Goal: Task Accomplishment & Management: Manage account settings

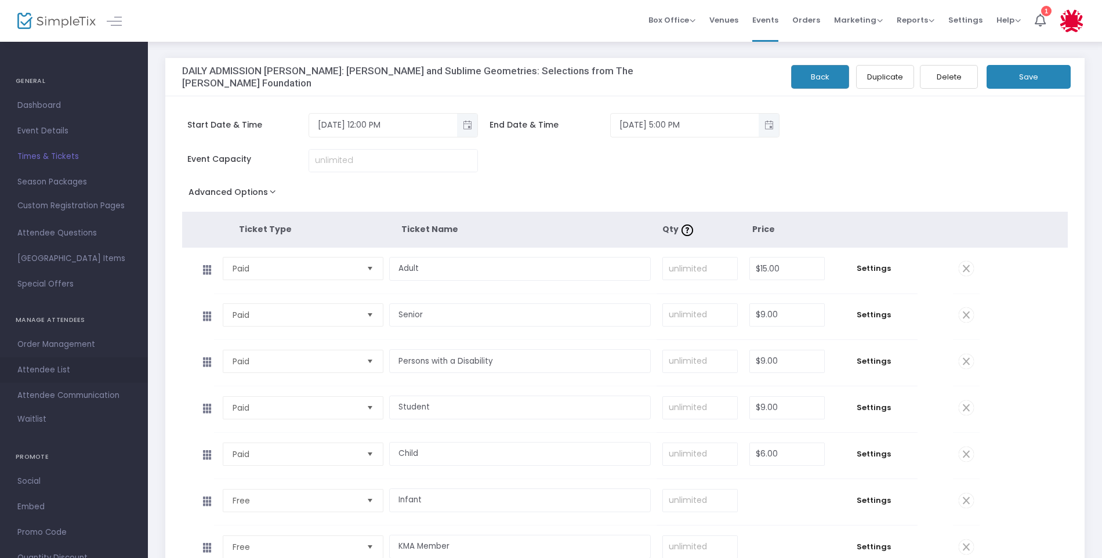
click at [50, 373] on span "Attendee List" at bounding box center [73, 370] width 113 height 15
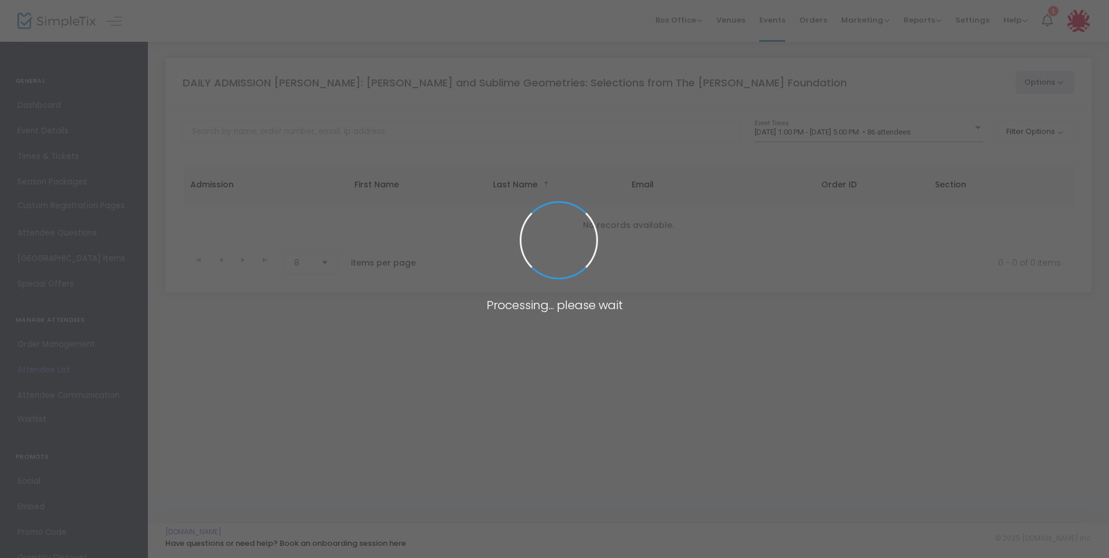
click at [956, 129] on span at bounding box center [554, 279] width 1109 height 558
click at [944, 129] on span at bounding box center [554, 279] width 1109 height 558
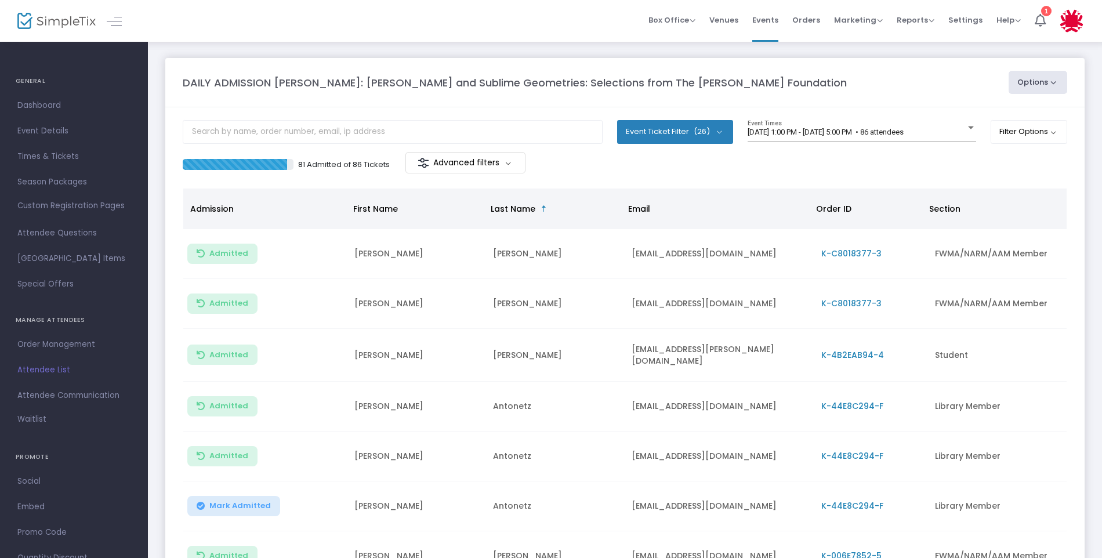
click at [904, 130] on span "[DATE] 1:00 PM - [DATE] 5:00 PM • 86 attendees" at bounding box center [826, 132] width 156 height 9
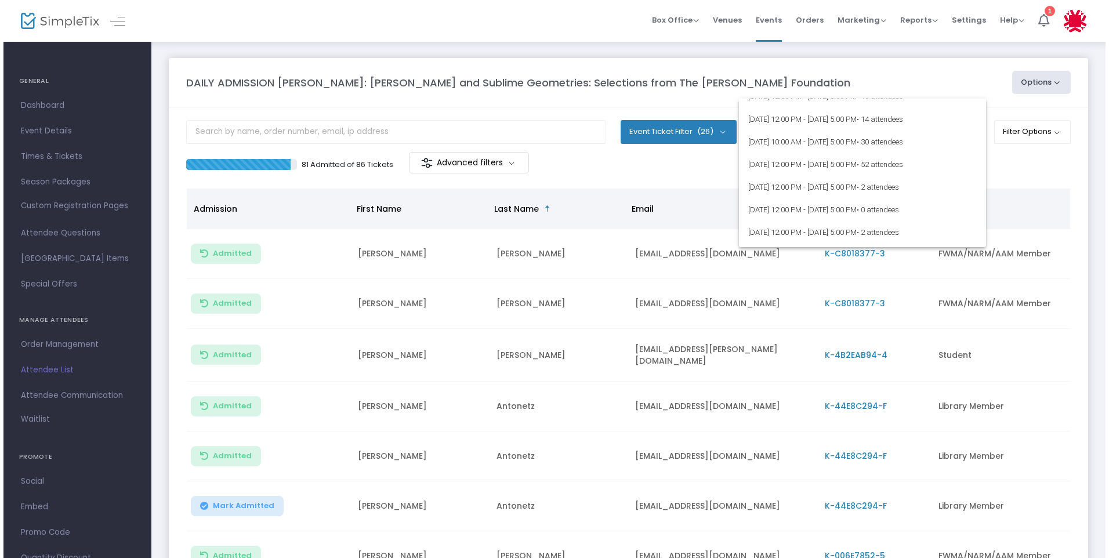
scroll to position [1218, 0]
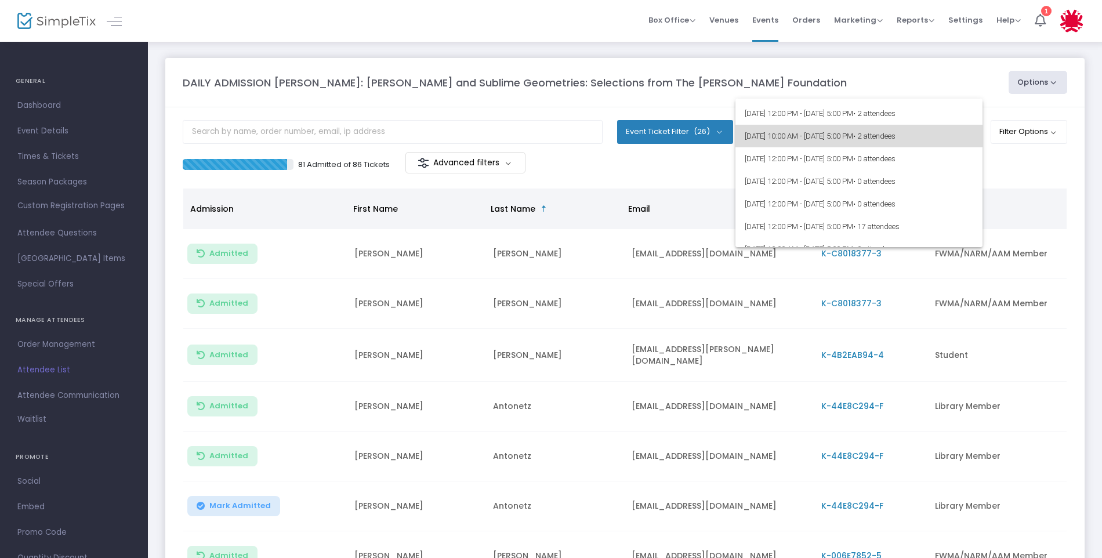
click at [875, 137] on span "[DATE] 10:00 AM - [DATE] 5:00 PM • 2 attendees" at bounding box center [859, 136] width 229 height 23
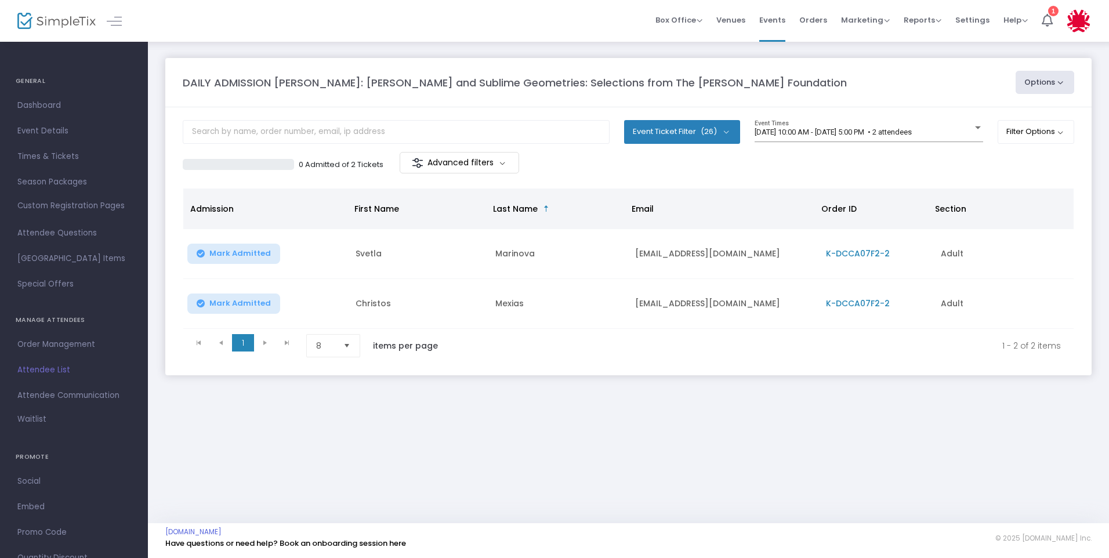
click at [841, 304] on span "K-DCCA07F2-2" at bounding box center [858, 304] width 64 height 12
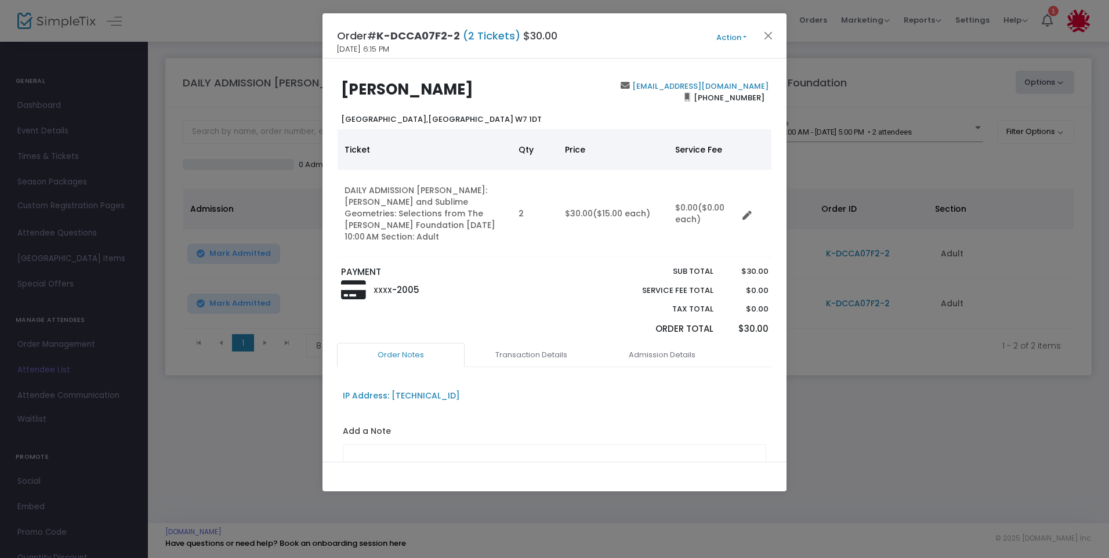
click at [728, 32] on button "Action" at bounding box center [732, 37] width 70 height 13
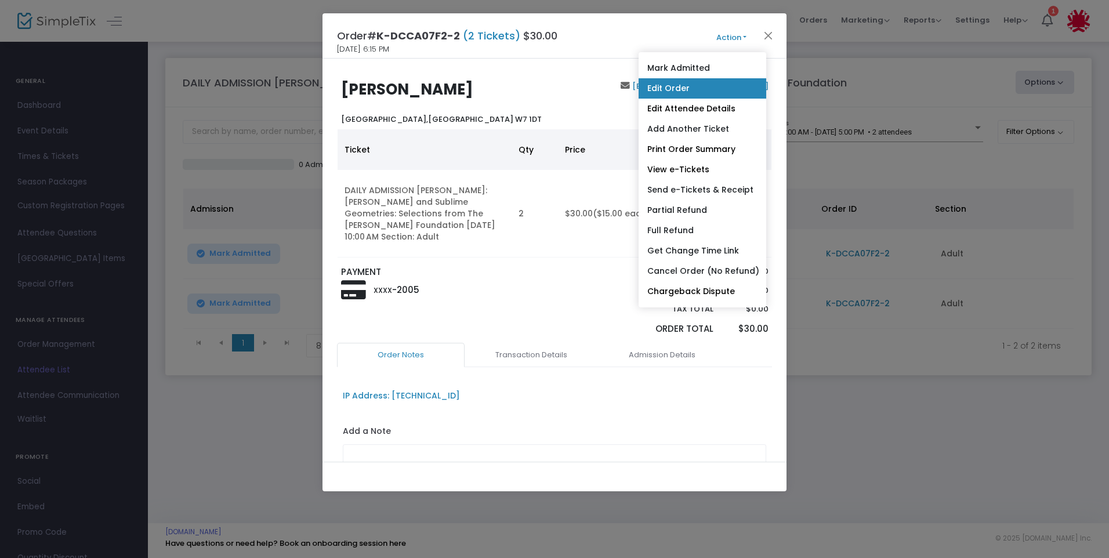
click at [664, 88] on link "Edit Order" at bounding box center [703, 88] width 128 height 20
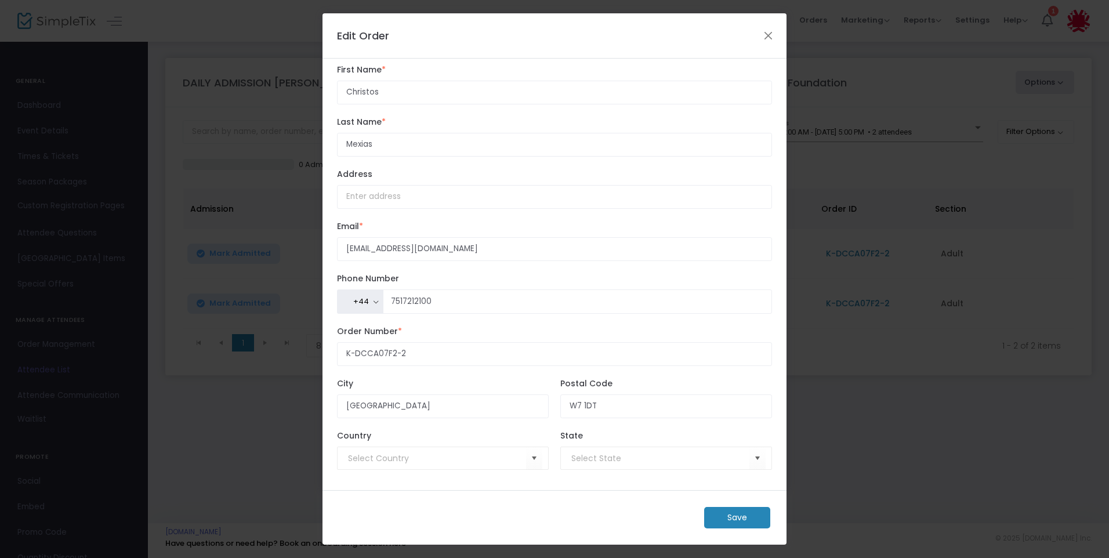
scroll to position [0, 0]
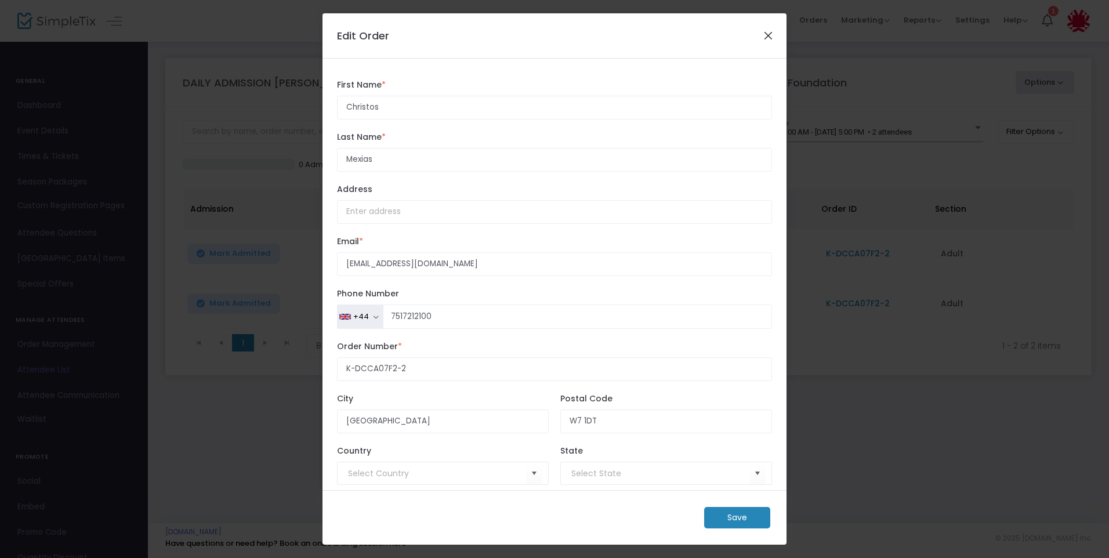
click at [767, 35] on button "Close" at bounding box center [768, 35] width 15 height 15
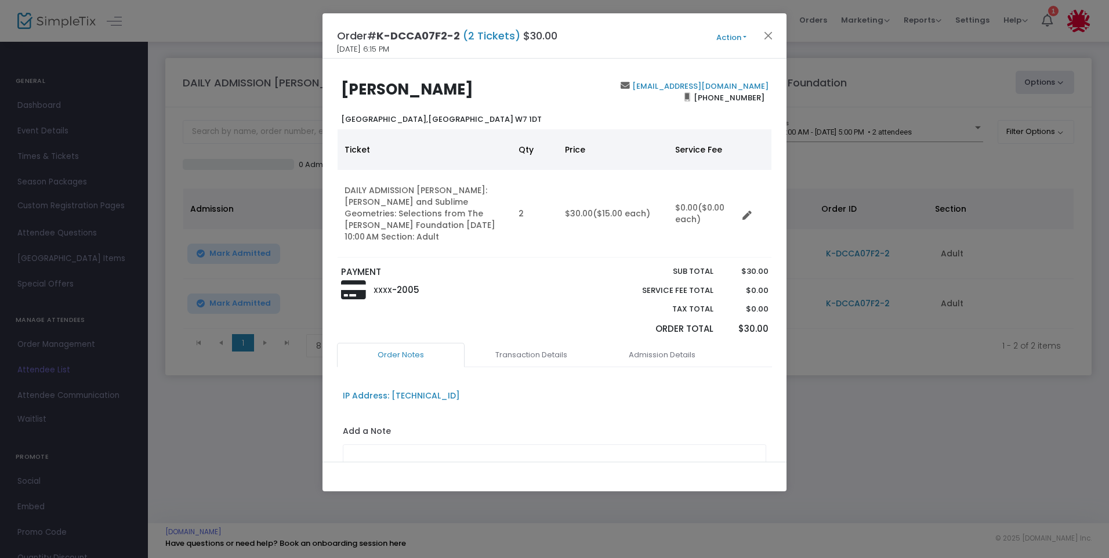
click at [737, 37] on button "Action" at bounding box center [732, 37] width 70 height 13
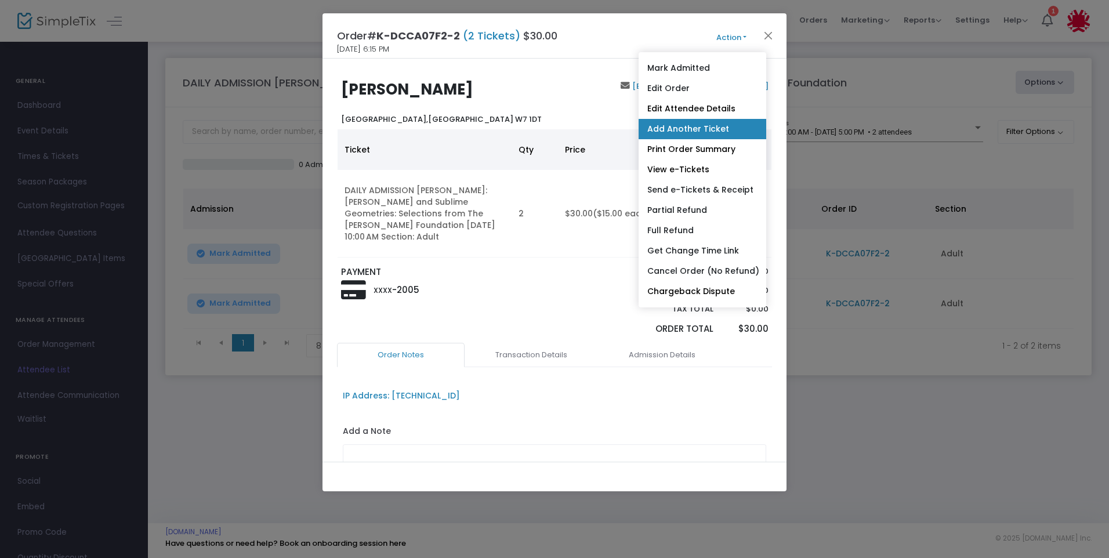
click at [672, 127] on link "Add Another Ticket" at bounding box center [703, 129] width 128 height 20
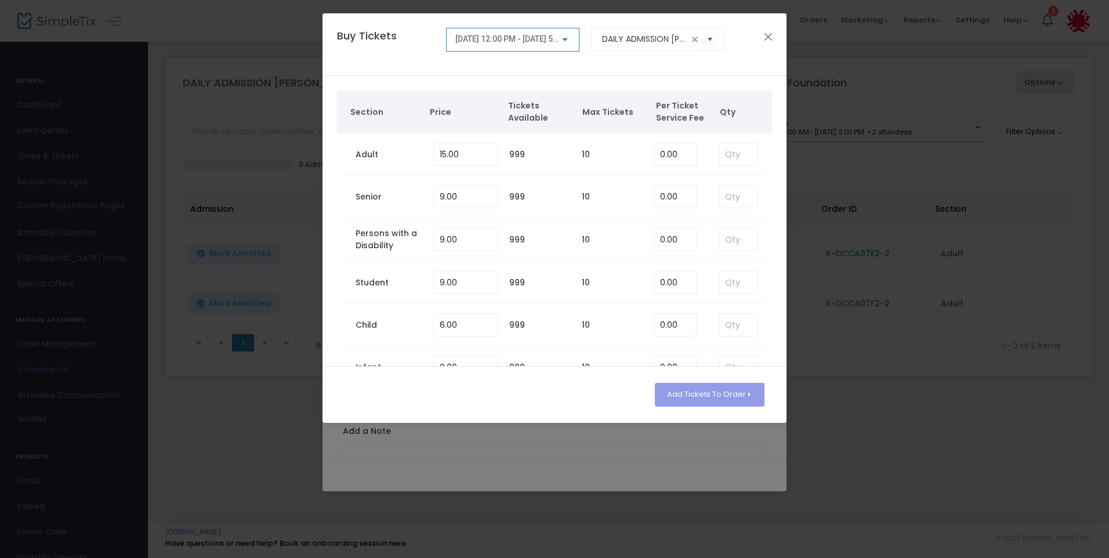
click at [570, 31] on div "[DATE] 12:00 PM - [DATE] 5:00 PM" at bounding box center [513, 40] width 134 height 24
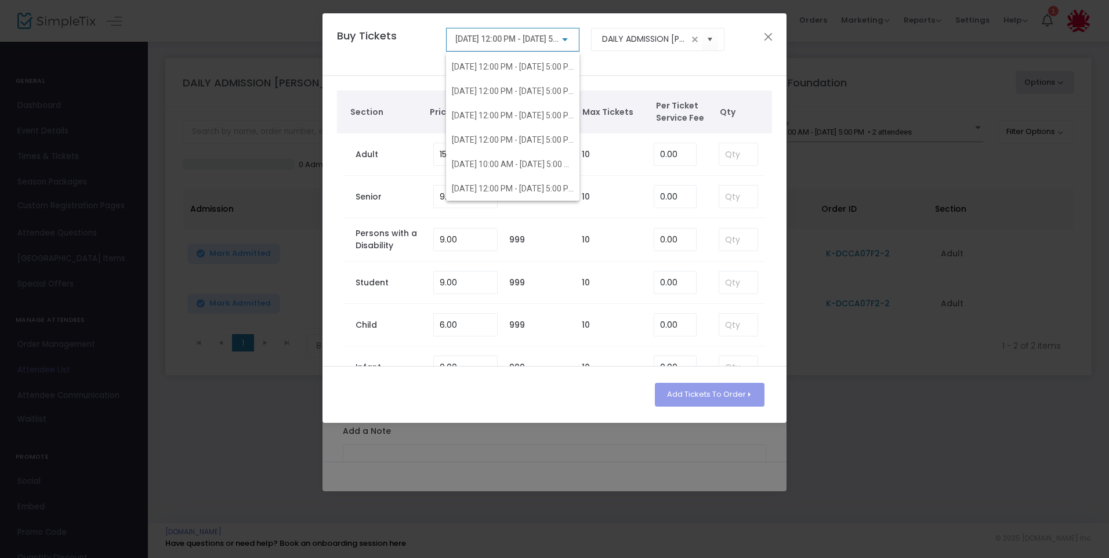
scroll to position [101, 0]
click at [494, 187] on span "[DATE] 12:00 PM - [DATE] 5:00 PM" at bounding box center [514, 182] width 124 height 9
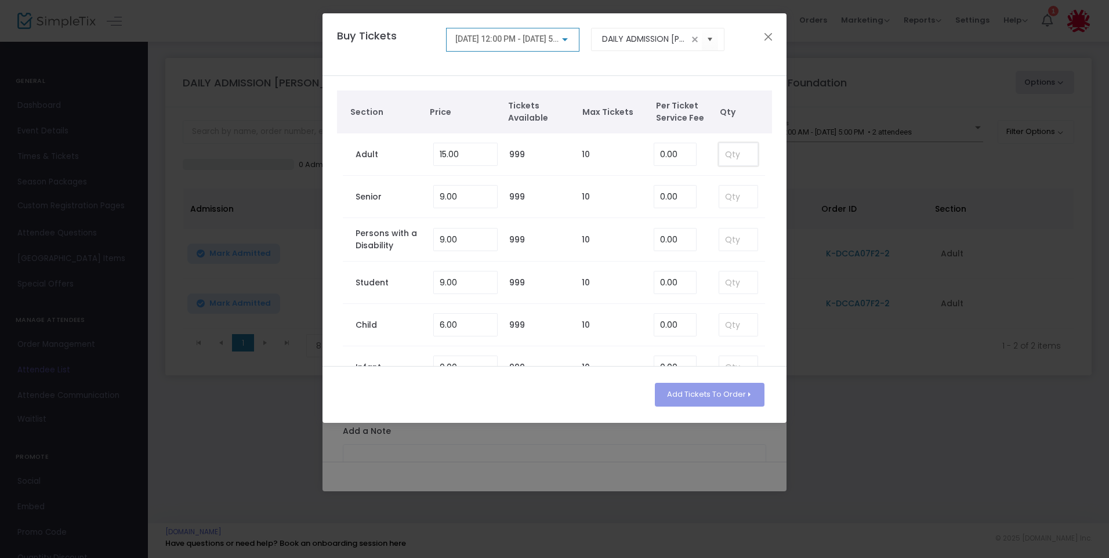
click at [734, 153] on input at bounding box center [738, 154] width 38 height 22
type input "2"
click at [706, 393] on button "Add Tickets To Order" at bounding box center [710, 394] width 110 height 23
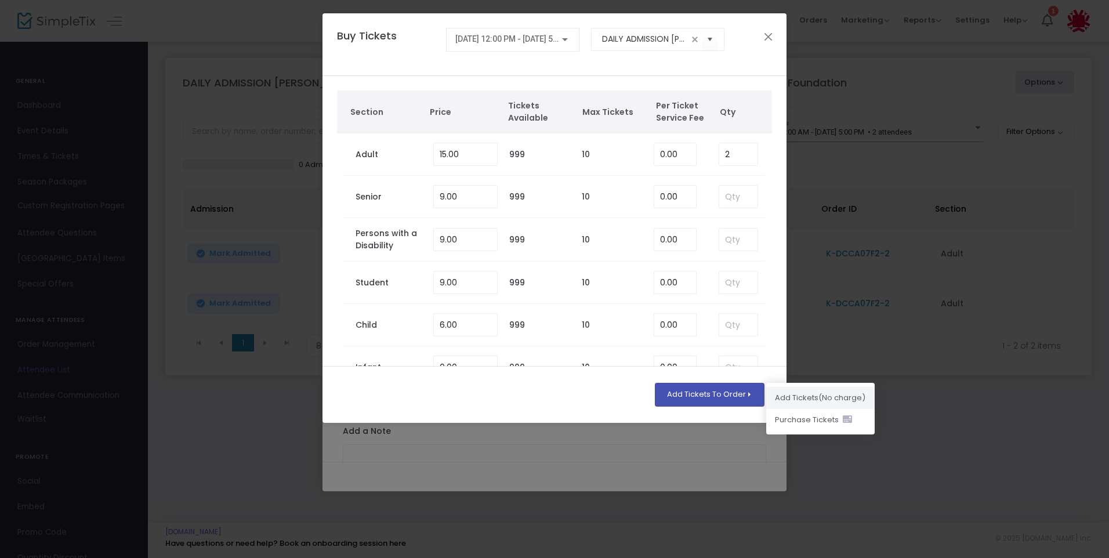
click at [777, 399] on li "Add Ticket s (No charge)" at bounding box center [820, 398] width 108 height 22
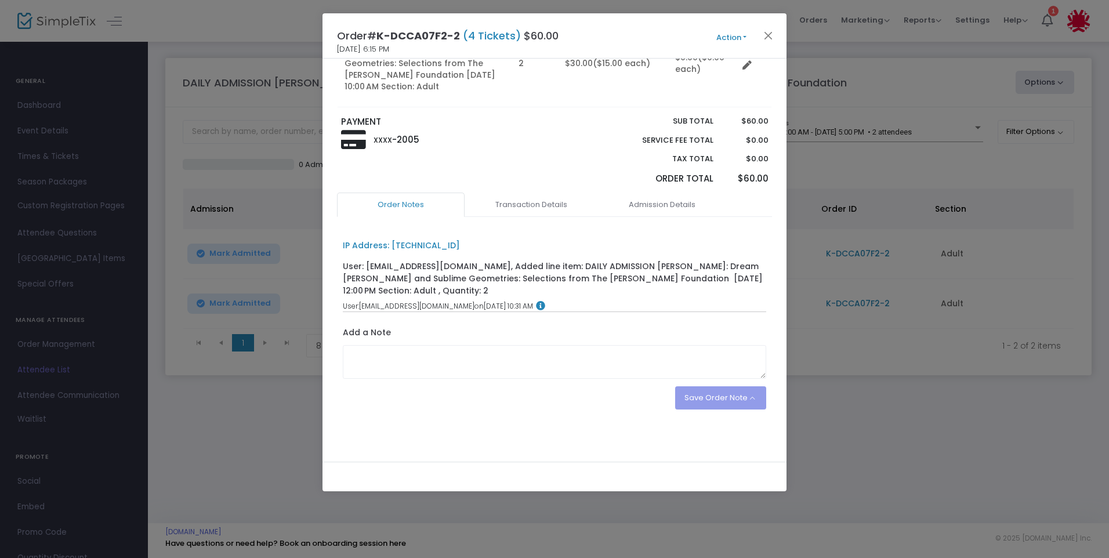
scroll to position [0, 0]
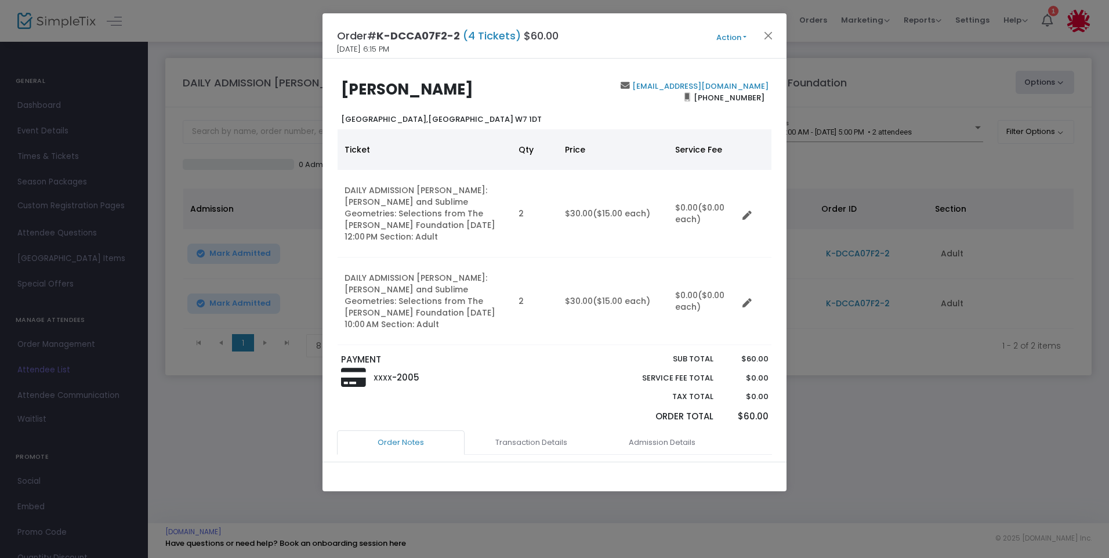
click at [770, 26] on div "Order# K-DCCA07F2-2 (4 Tickets) $60.00 [DATE] 6:15 PM Action Mark Admitted Edit…" at bounding box center [555, 35] width 464 height 45
click at [765, 35] on button "Close" at bounding box center [768, 35] width 15 height 15
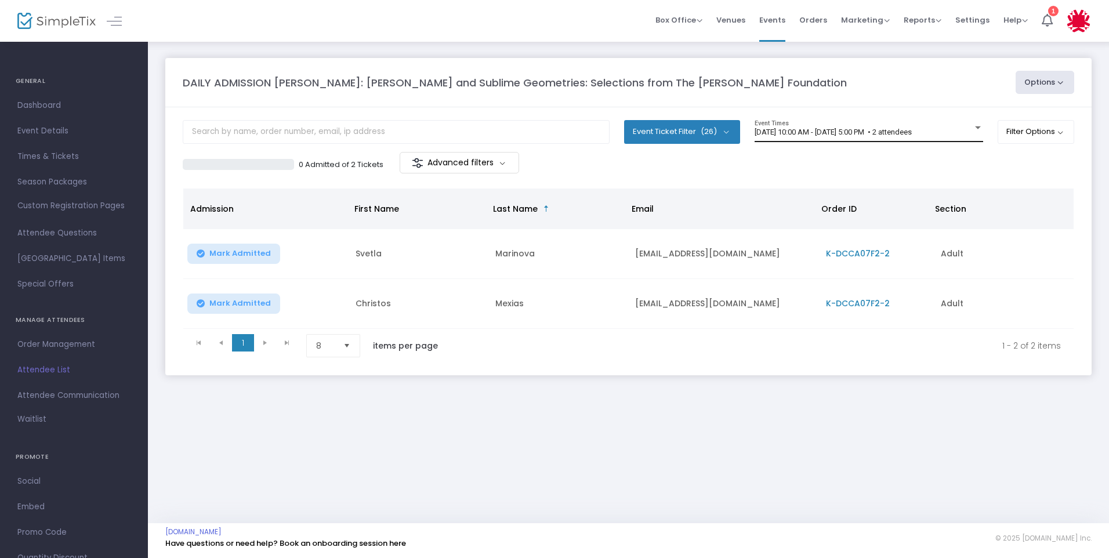
click at [810, 127] on div "[DATE] 10:00 AM - [DATE] 5:00 PM • 2 attendees Event Times" at bounding box center [869, 131] width 229 height 22
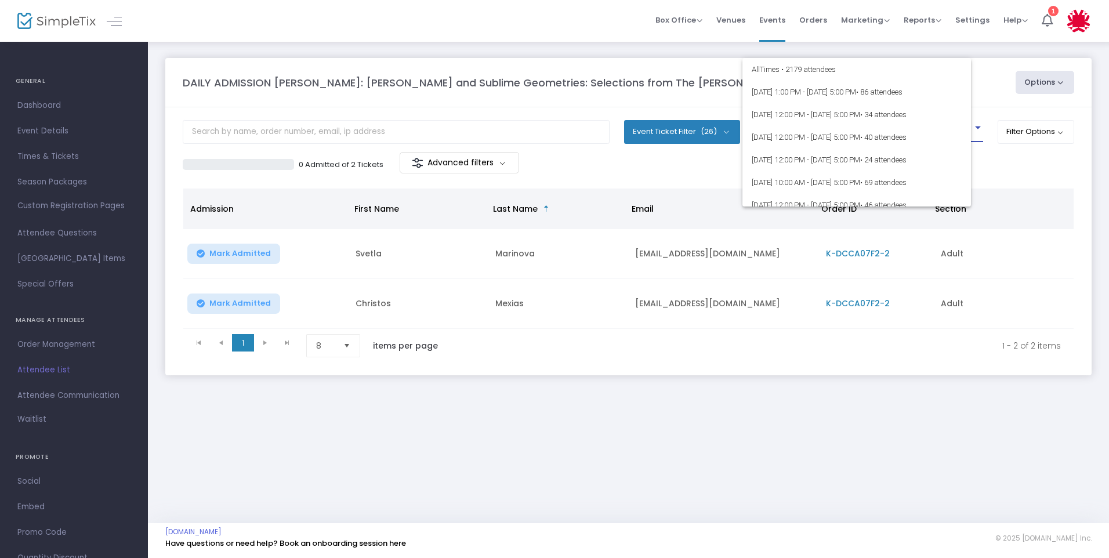
scroll to position [1182, 0]
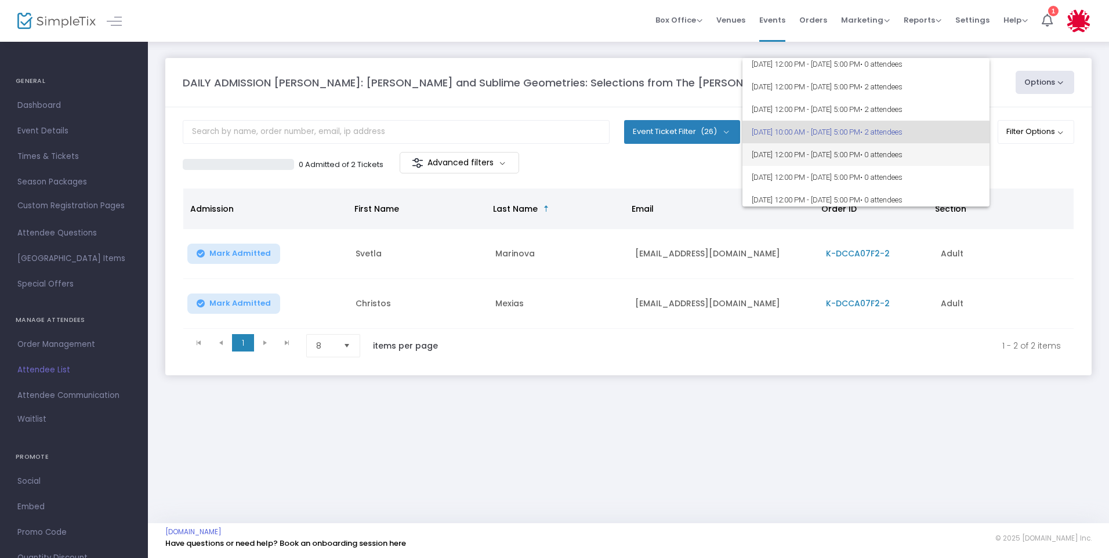
click at [784, 151] on span "[DATE] 12:00 PM - [DATE] 5:00 PM • 0 attendees" at bounding box center [866, 154] width 229 height 23
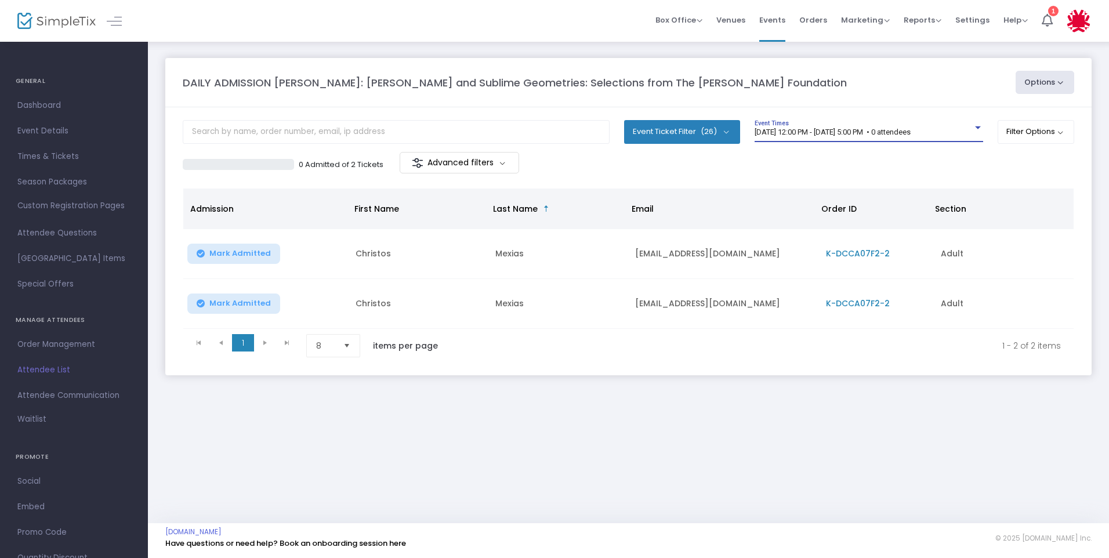
click at [784, 151] on div "[DATE] 12:00 PM - [DATE] 5:00 PM • 0 attendees Event Times" at bounding box center [869, 136] width 229 height 32
